Goal: Information Seeking & Learning: Learn about a topic

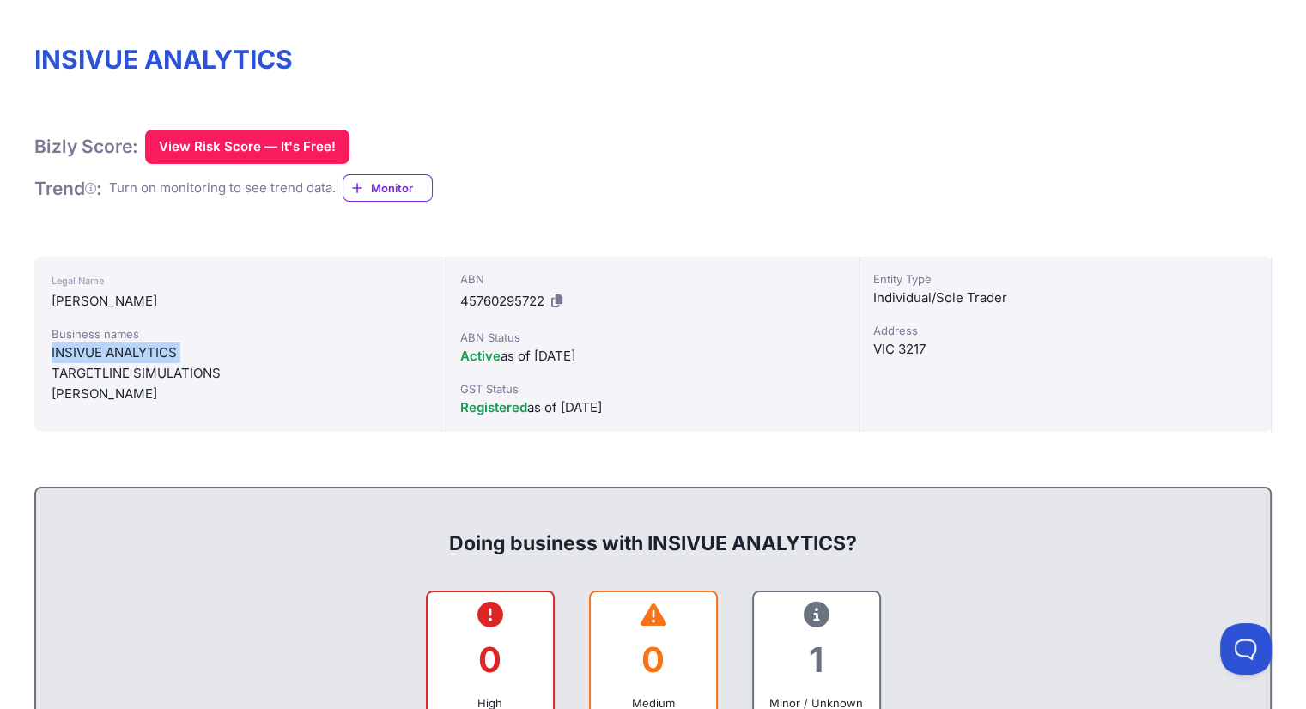
scroll to position [172, 0]
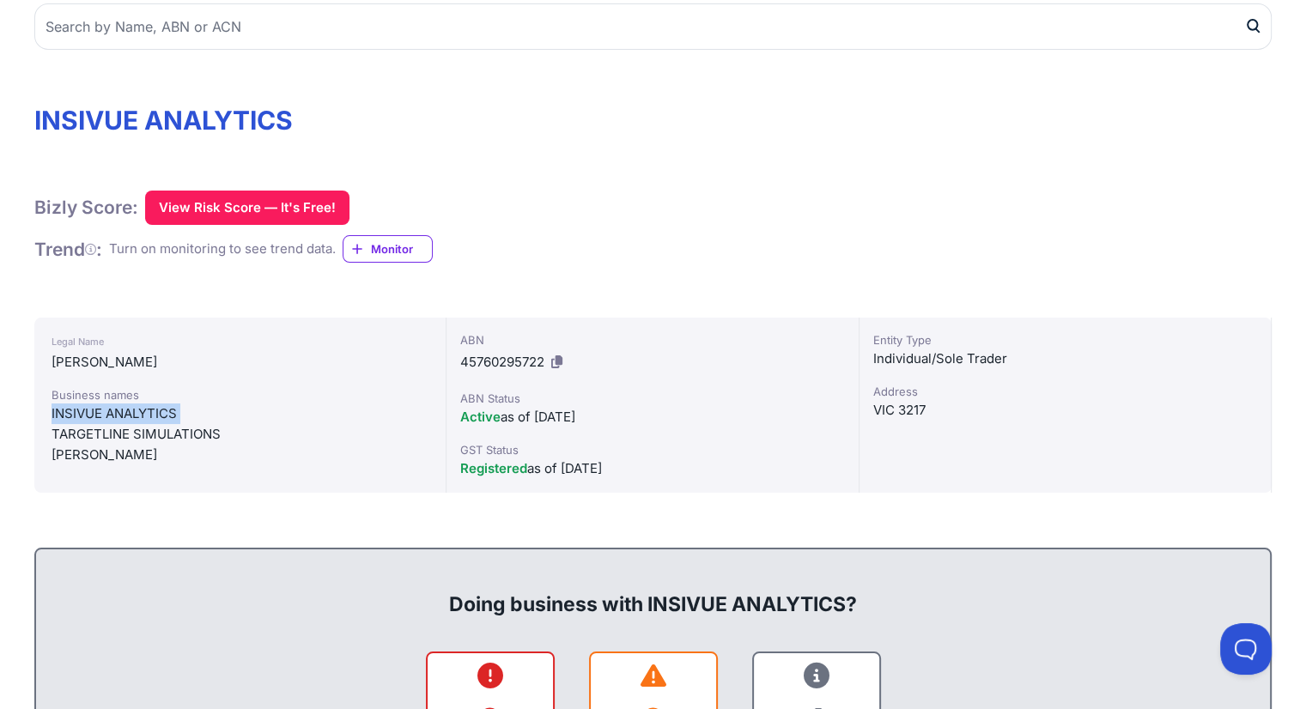
click at [554, 364] on icon at bounding box center [556, 361] width 11 height 13
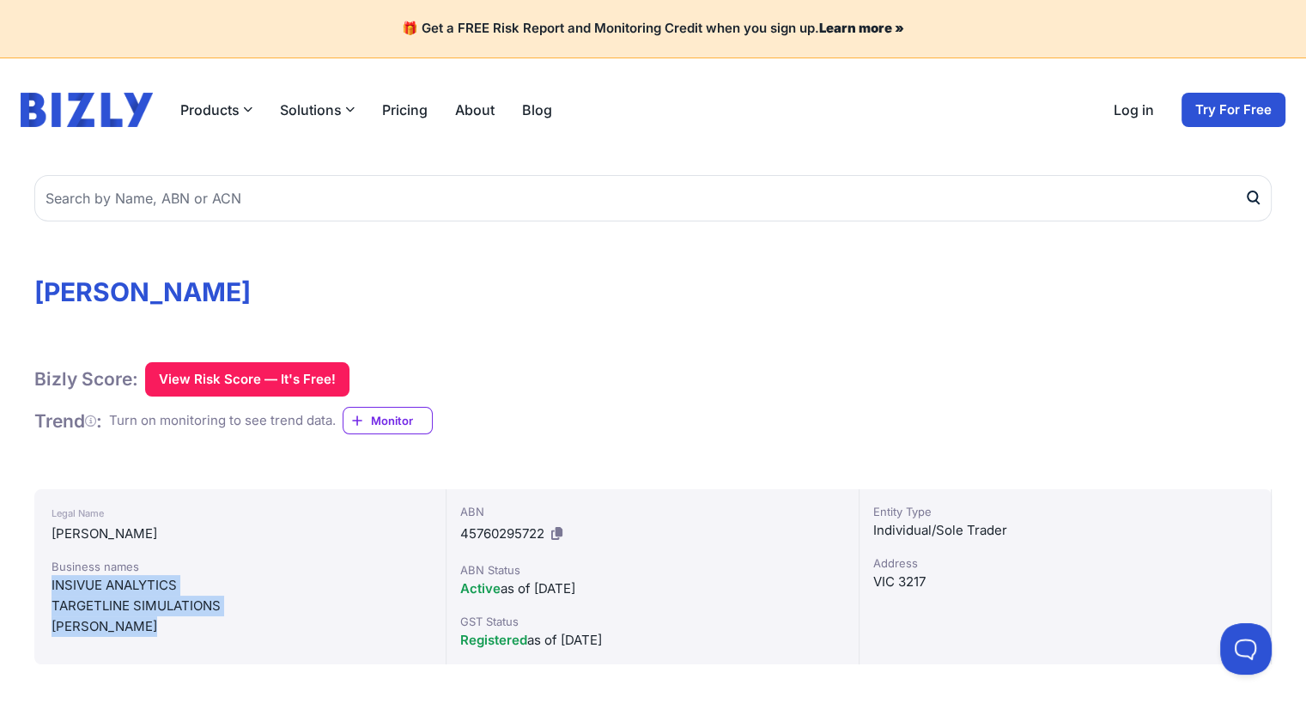
click at [196, 610] on div "TARGETLINE SIMULATIONS" at bounding box center [240, 606] width 377 height 21
drag, startPoint x: 155, startPoint y: 633, endPoint x: 50, endPoint y: 581, distance: 116.7
click at [50, 581] on div "Legal Name SARFRAZ, ASIM Business names INSIVUE ANALYTICS TARGETLINE SIMULATION…" at bounding box center [240, 576] width 412 height 175
copy div "INSIVUE ANALYTICS TARGETLINE SIMULATIONS SARFRAZ, ASIM"
